Goal: Task Accomplishment & Management: Manage account settings

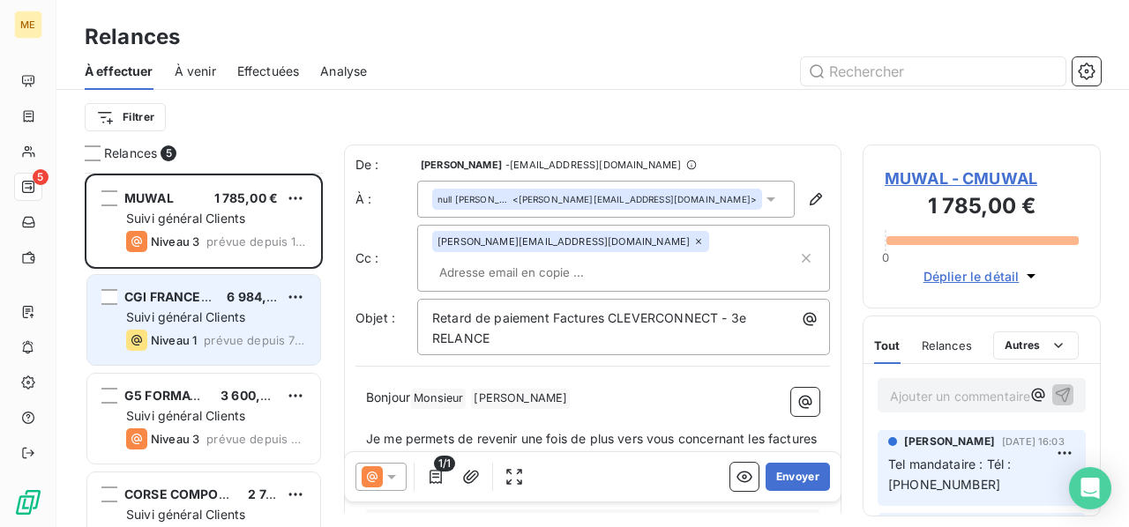
scroll to position [139, 0]
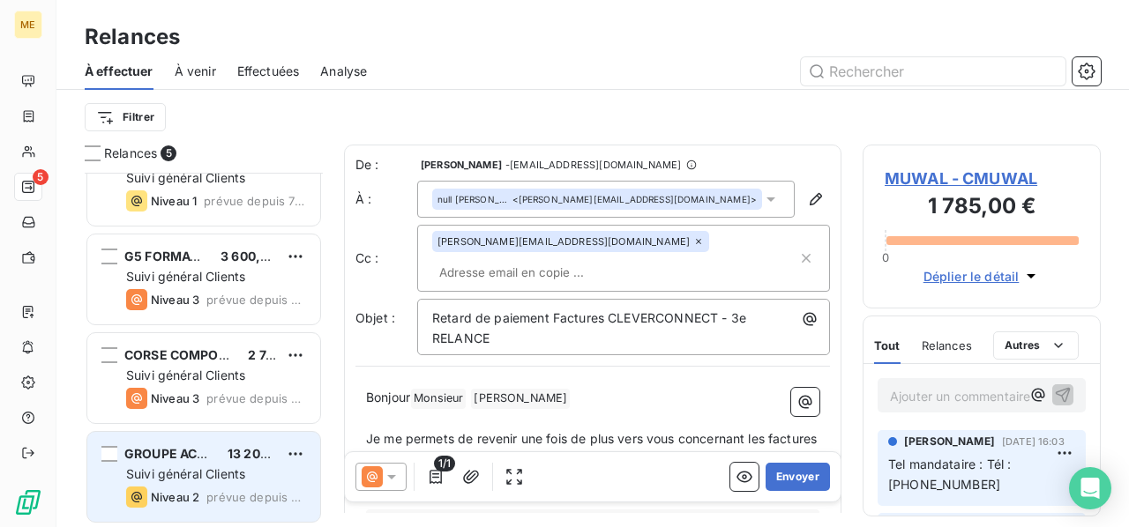
click at [269, 466] on div "Suivi général Clients" at bounding box center [216, 475] width 180 height 18
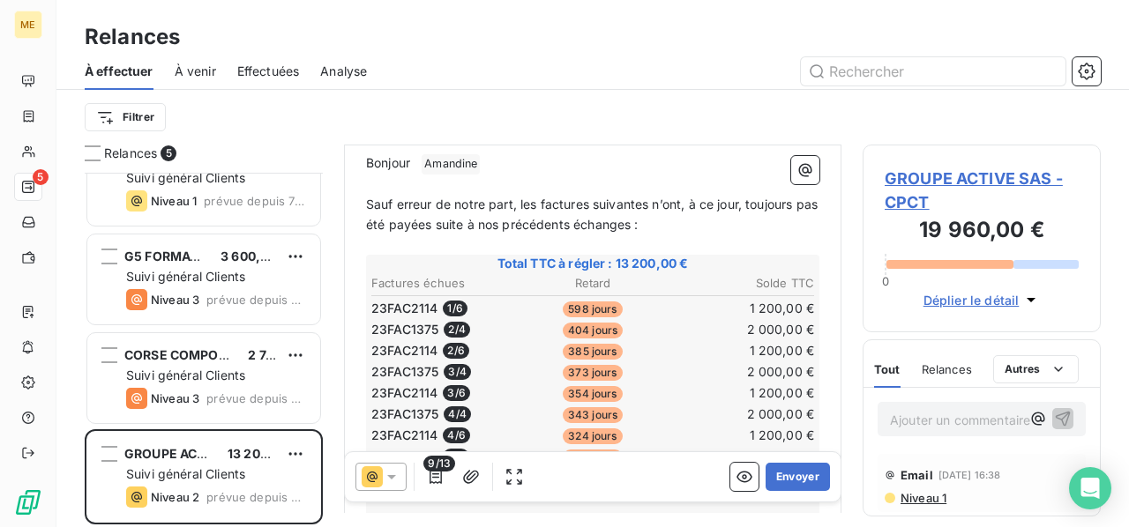
scroll to position [178, 0]
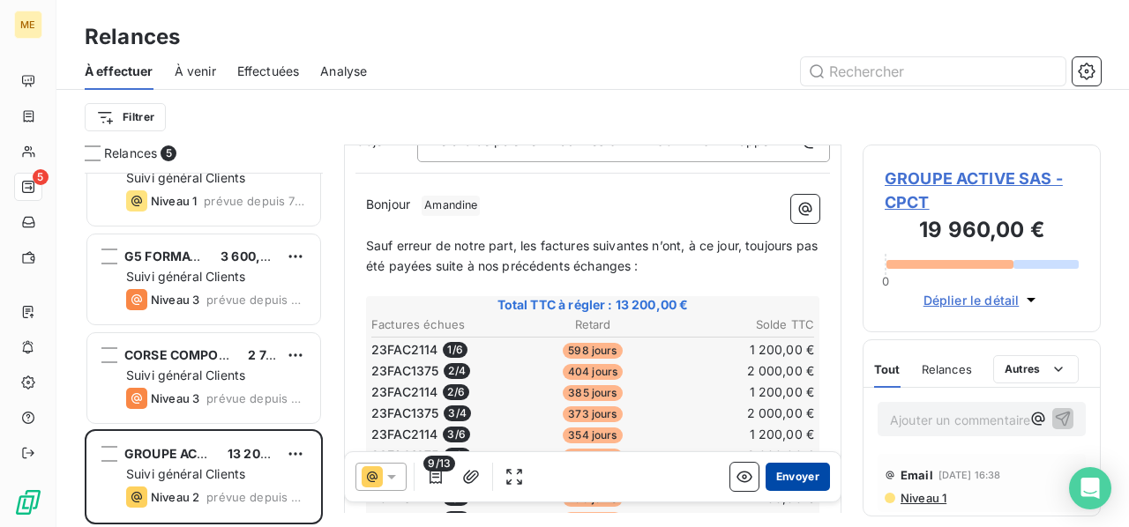
click at [778, 475] on button "Envoyer" at bounding box center [797, 477] width 64 height 28
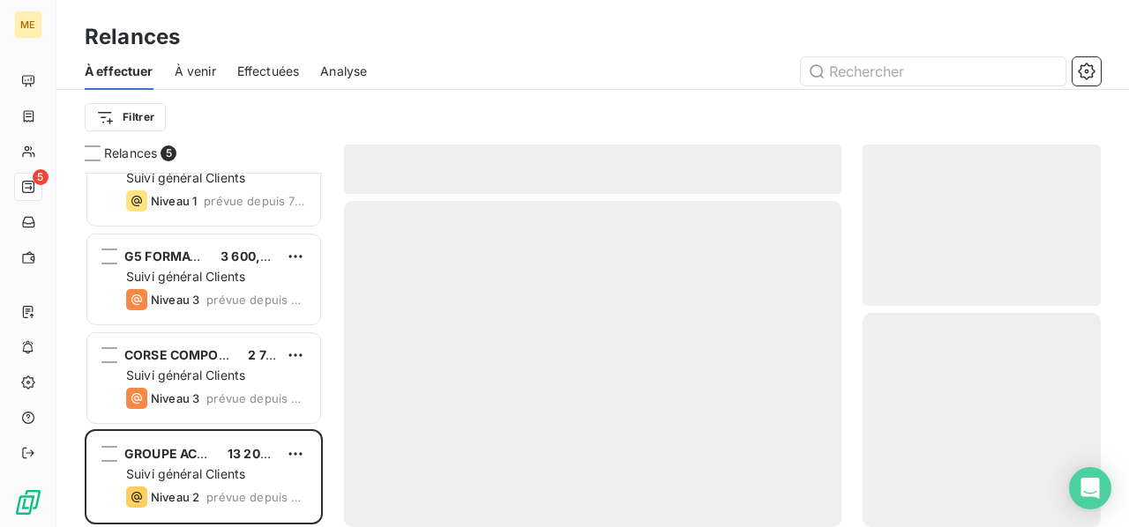
scroll to position [41, 0]
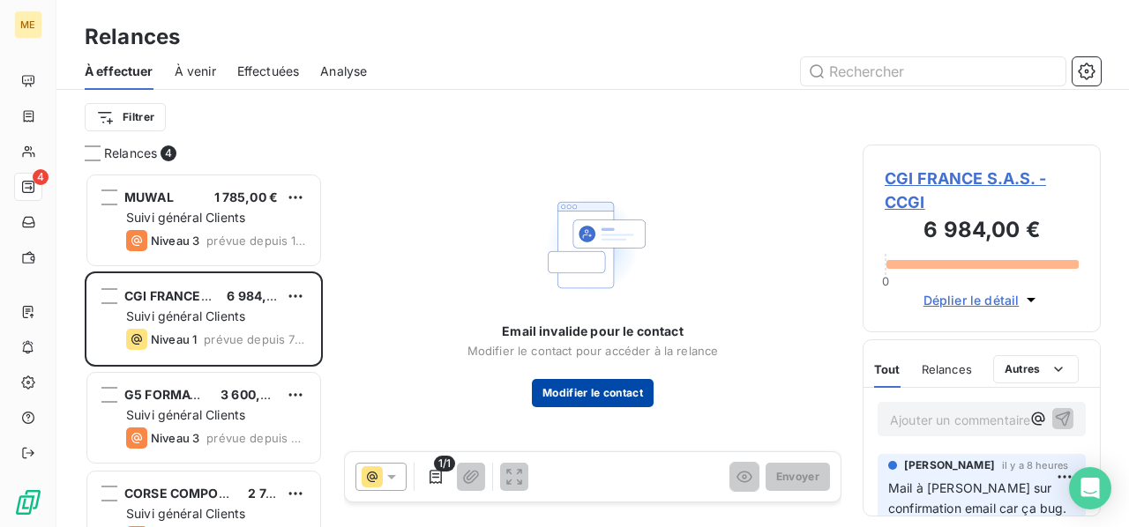
click at [610, 391] on button "Modifier le contact" at bounding box center [593, 393] width 122 height 28
type input "Charlotte"
type input "MULLER"
type input "[EMAIL_ADDRESS][DOMAIN_NAME]"
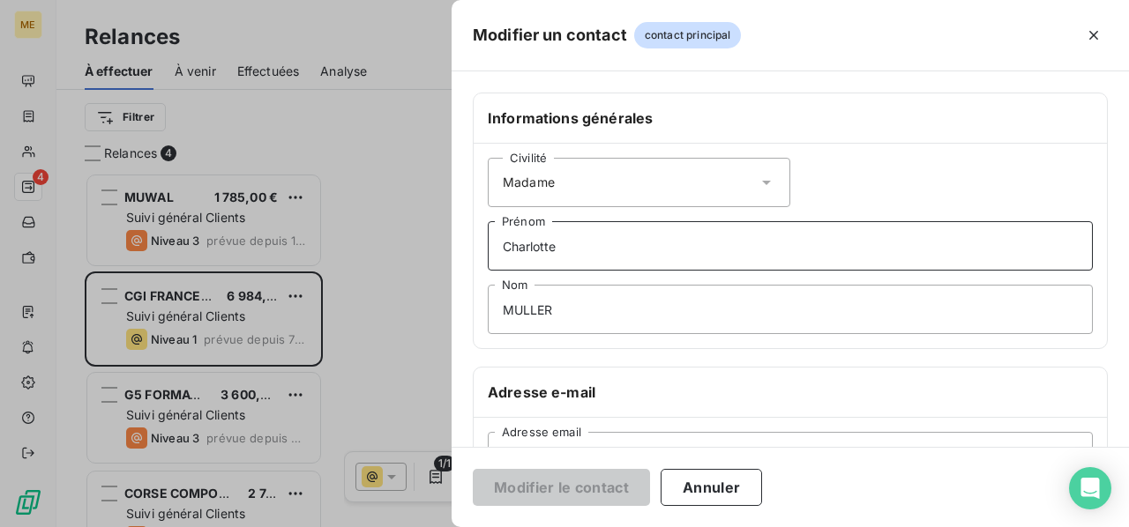
drag, startPoint x: 616, startPoint y: 244, endPoint x: 368, endPoint y: 245, distance: 247.8
click at [368, 526] on div "Modifier un contact contact principal Informations générales Civilité Madame [P…" at bounding box center [564, 527] width 1129 height 0
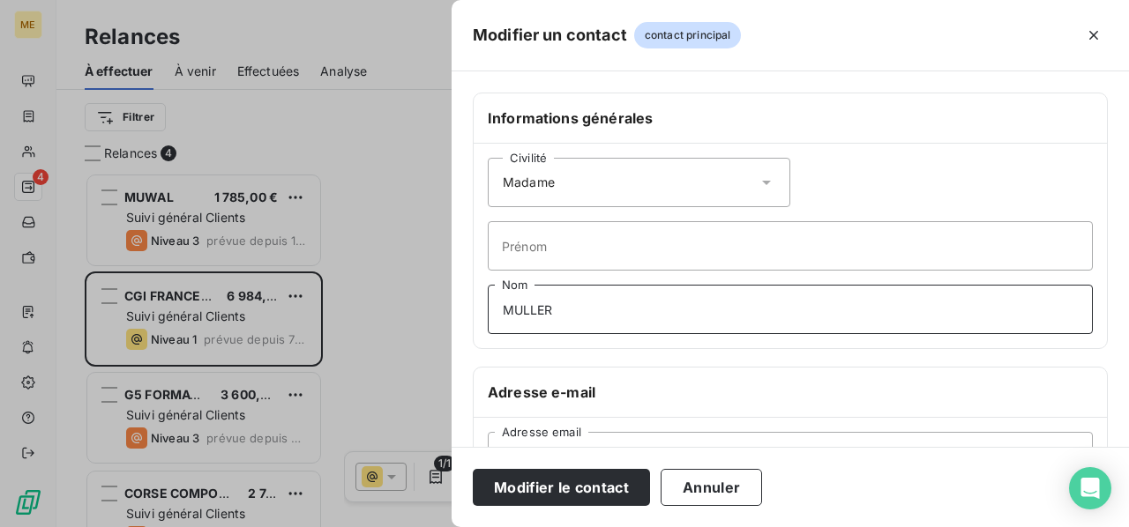
drag, startPoint x: 573, startPoint y: 308, endPoint x: 409, endPoint y: 308, distance: 164.0
click at [409, 526] on div "Modifier un contact contact principal Informations générales Civilité Madame [P…" at bounding box center [564, 527] width 1129 height 0
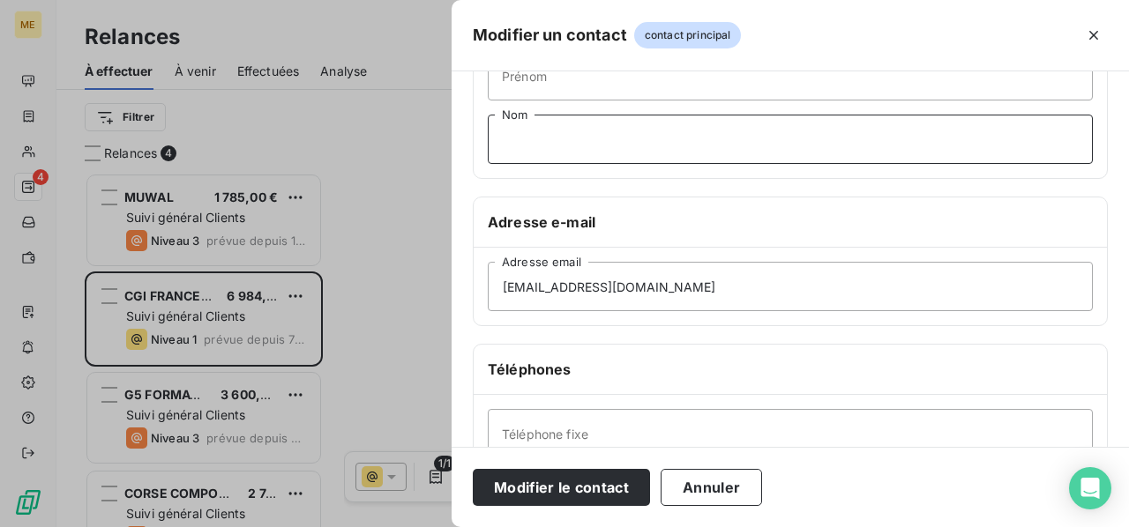
scroll to position [176, 0]
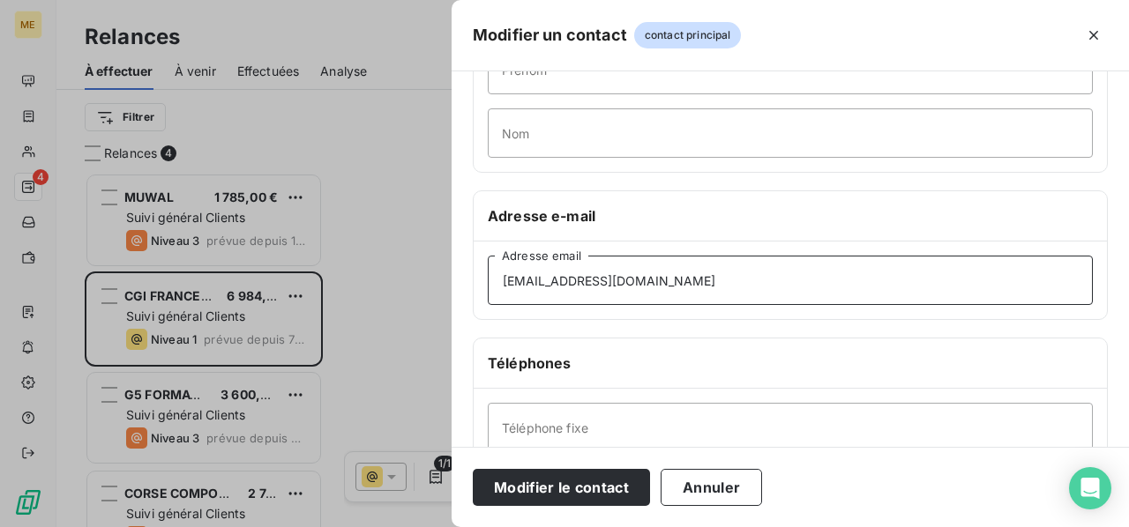
drag, startPoint x: 668, startPoint y: 276, endPoint x: 435, endPoint y: 274, distance: 232.8
click at [435, 526] on div "Modifier un contact contact principal Informations générales Civilité Madame Pr…" at bounding box center [564, 527] width 1129 height 0
paste input "[EMAIL_ADDRESS][DOMAIN_NAME]"
type input "[EMAIL_ADDRESS][DOMAIN_NAME]"
click at [573, 490] on button "Modifier le contact" at bounding box center [561, 487] width 177 height 37
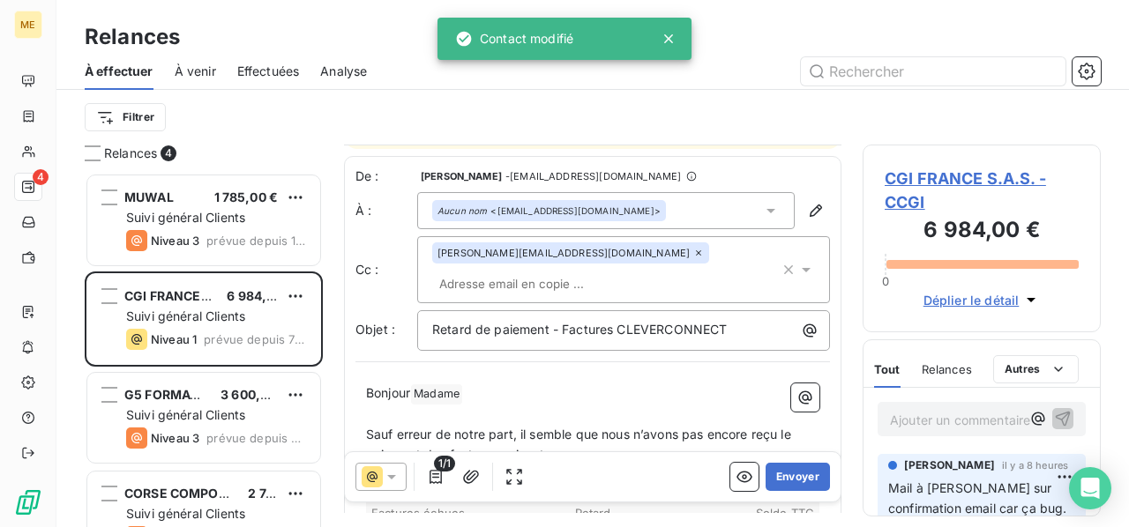
scroll to position [90, 0]
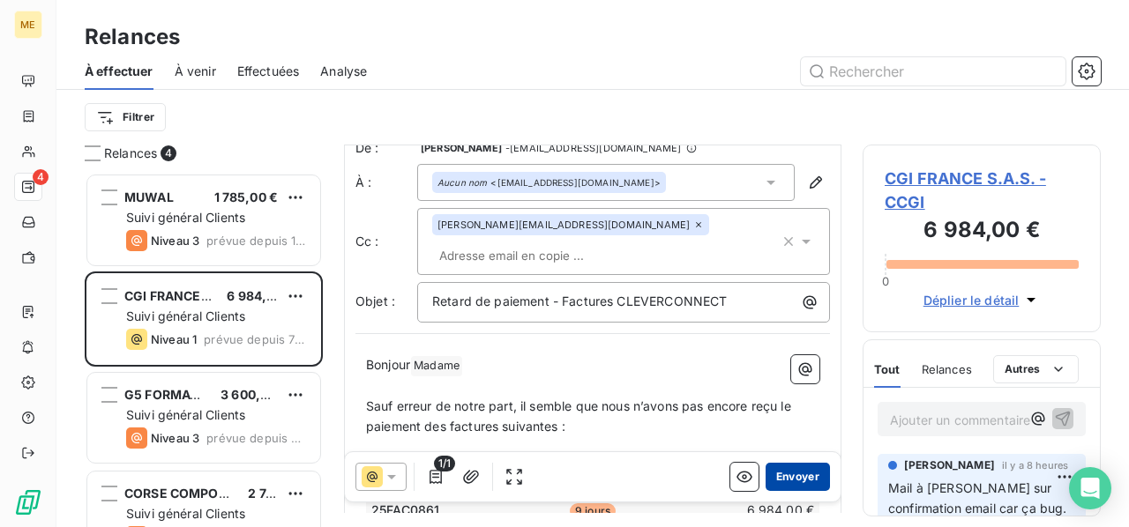
click at [779, 475] on button "Envoyer" at bounding box center [797, 477] width 64 height 28
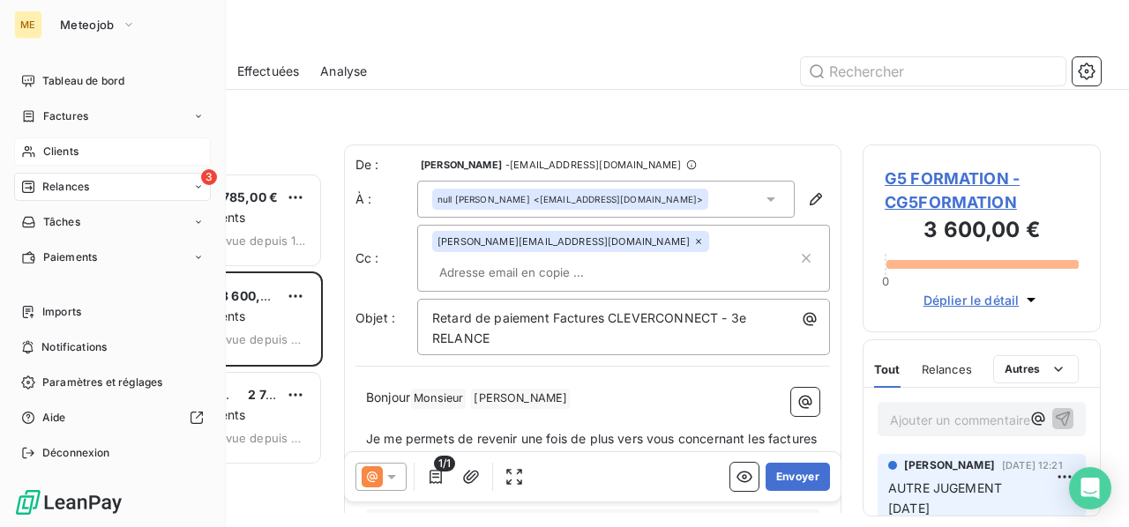
click at [72, 150] on span "Clients" at bounding box center [60, 152] width 35 height 16
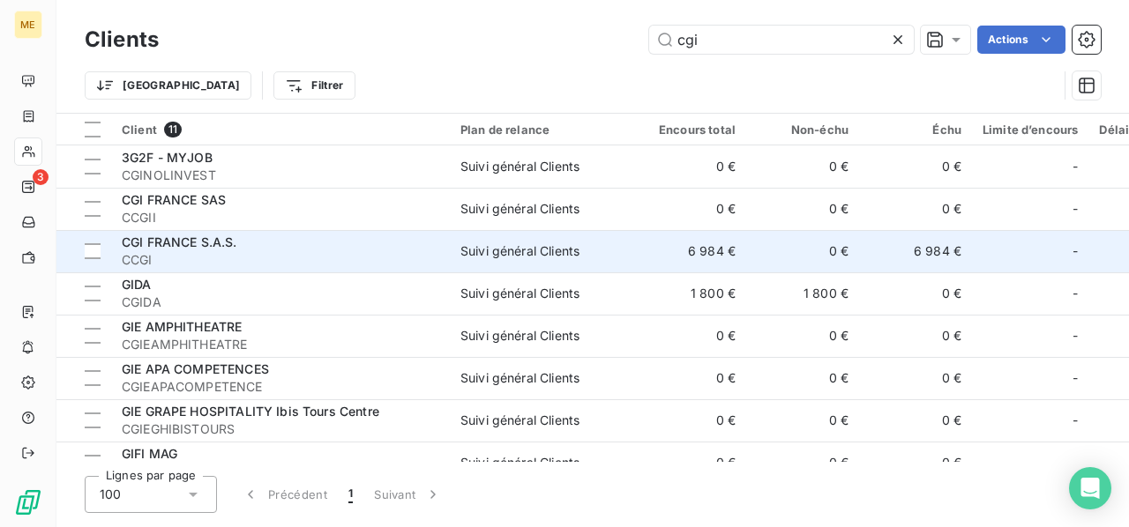
type input "cgi"
click at [492, 268] on td "Suivi général Clients" at bounding box center [541, 251] width 183 height 42
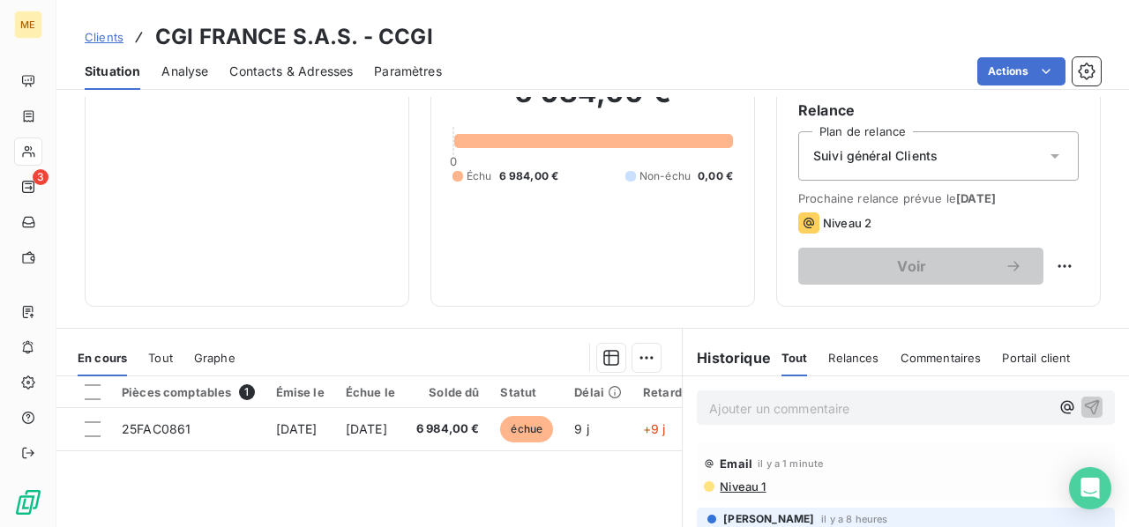
scroll to position [265, 0]
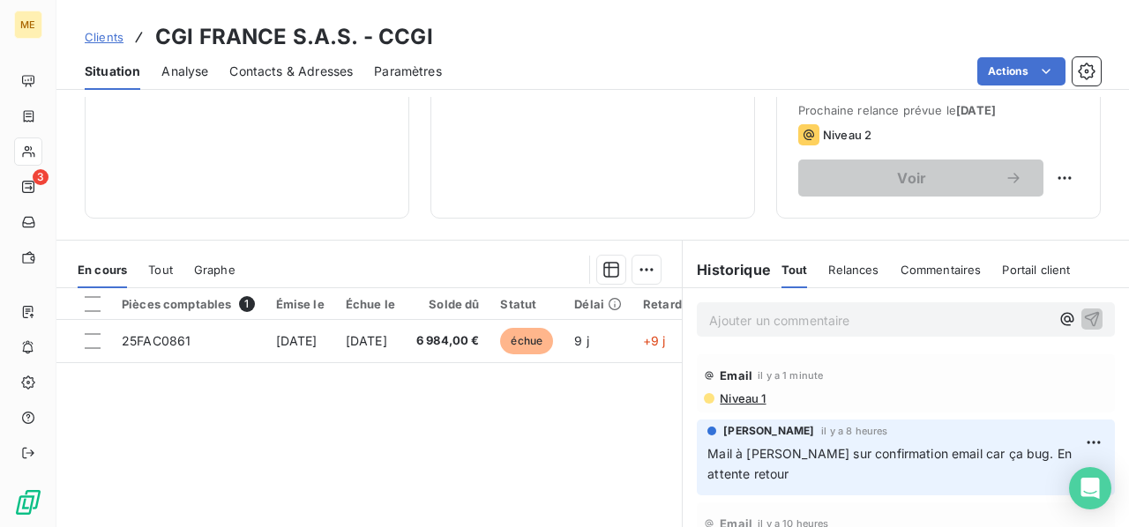
click at [721, 317] on p "Ajouter un commentaire ﻿" at bounding box center [879, 321] width 340 height 22
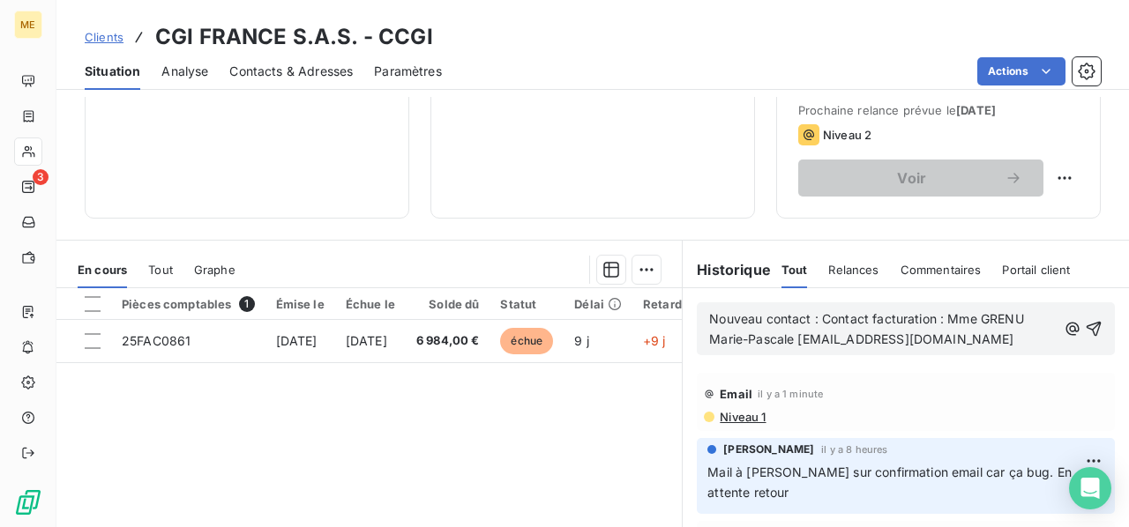
click at [815, 317] on span "Nouveau contact : Contact facturation : Mme GRENU Marie-Pascale [EMAIL_ADDRESS]…" at bounding box center [868, 328] width 318 height 35
click at [1085, 331] on icon "button" at bounding box center [1094, 329] width 18 height 18
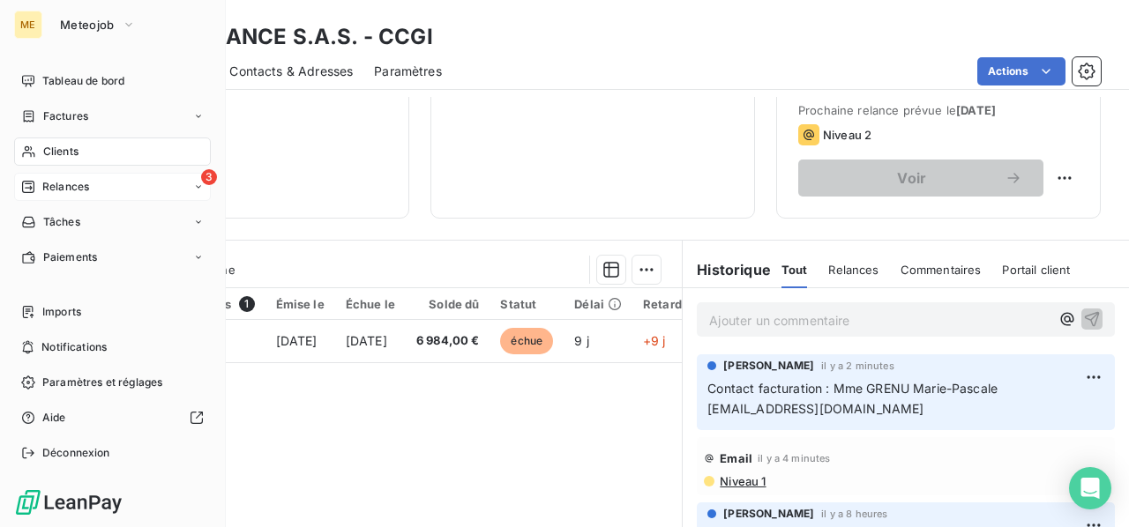
click at [96, 187] on div "3 Relances" at bounding box center [112, 187] width 197 height 28
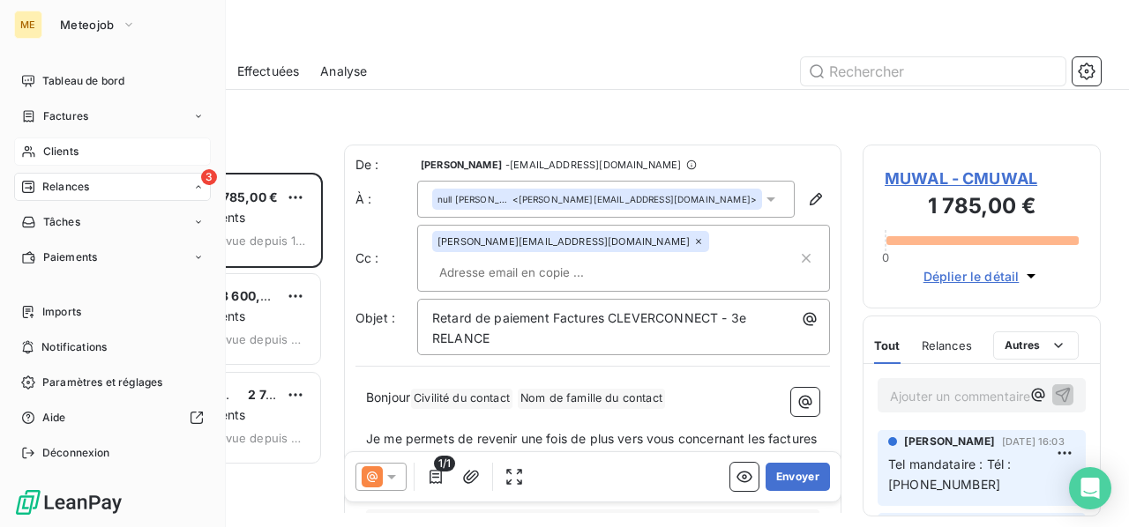
scroll to position [340, 224]
